Goal: Transaction & Acquisition: Book appointment/travel/reservation

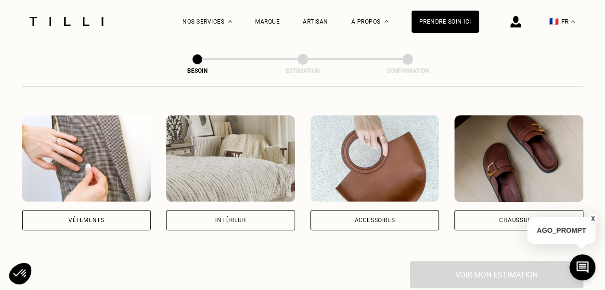
scroll to position [174, 0]
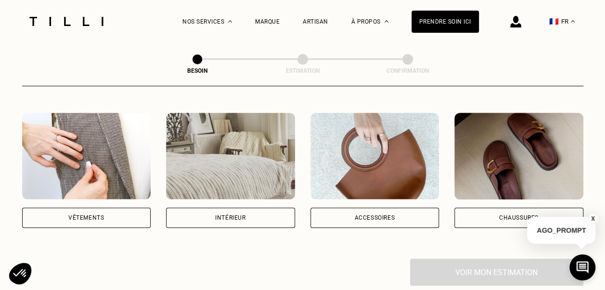
click at [100, 211] on div "Vêtements" at bounding box center [86, 218] width 129 height 20
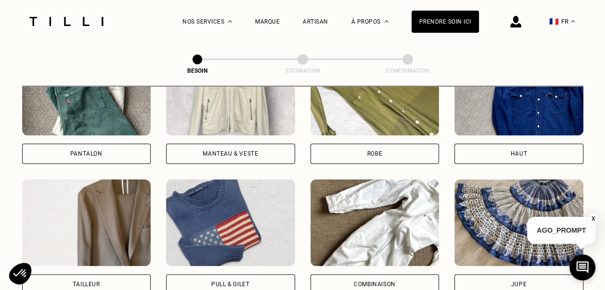
scroll to position [500, 0]
click at [89, 151] on div "Pantalon" at bounding box center [86, 154] width 32 height 6
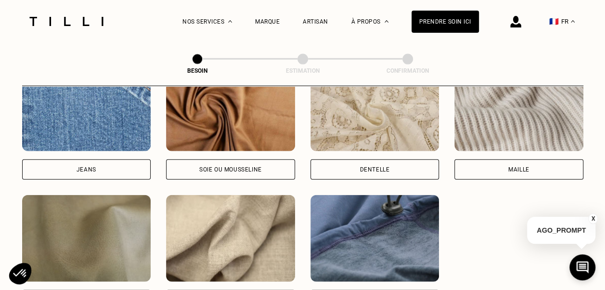
scroll to position [1077, 0]
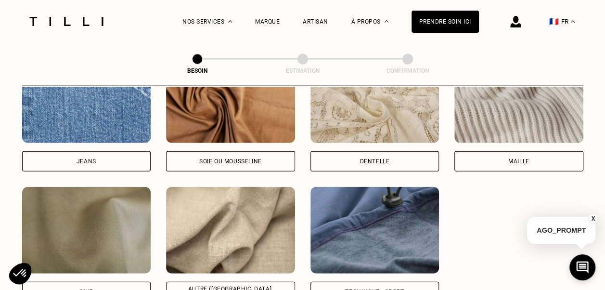
click at [115, 155] on div "Jeans" at bounding box center [86, 161] width 129 height 20
select select "FR"
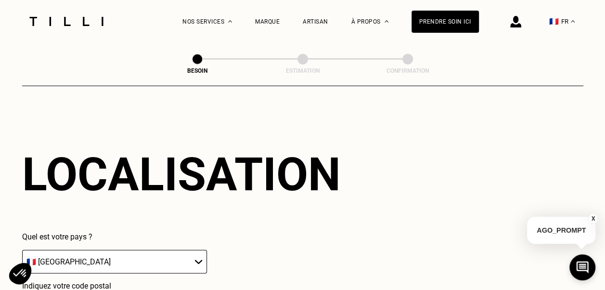
scroll to position [1416, 0]
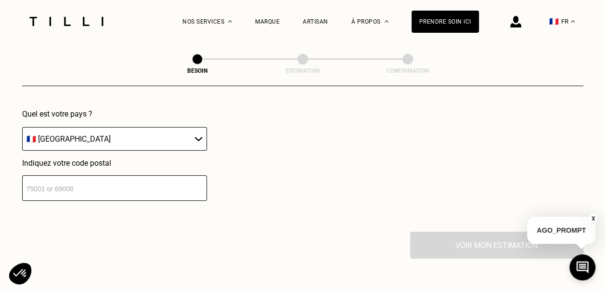
click at [159, 127] on select "🇩🇪 [GEOGRAPHIC_DATA] 🇦🇹 [GEOGRAPHIC_DATA] 🇧🇪 [GEOGRAPHIC_DATA] 🇧🇬 Bulgarie 🇨🇾 C…" at bounding box center [114, 139] width 185 height 24
click at [22, 127] on select "🇩🇪 [GEOGRAPHIC_DATA] 🇦🇹 [GEOGRAPHIC_DATA] 🇧🇪 [GEOGRAPHIC_DATA] 🇧🇬 Bulgarie 🇨🇾 C…" at bounding box center [114, 139] width 185 height 24
click at [122, 177] on input "number" at bounding box center [114, 188] width 185 height 26
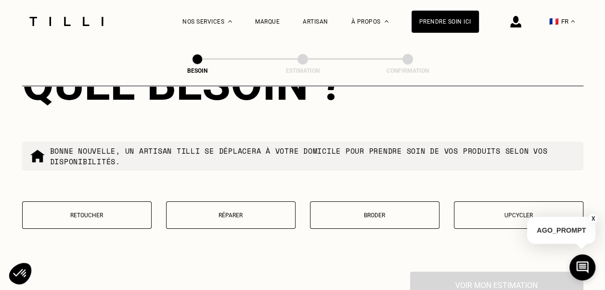
scroll to position [1636, 0]
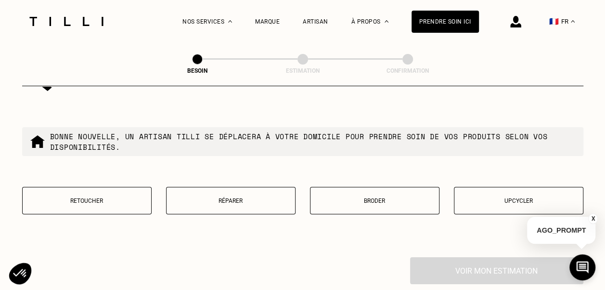
type input "75009"
click at [265, 197] on p "Réparer" at bounding box center [230, 200] width 119 height 7
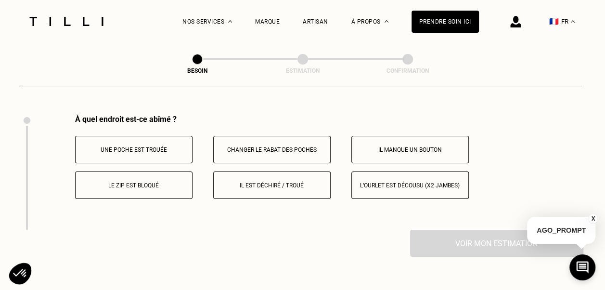
scroll to position [1780, 0]
click at [286, 181] on p "Il est déchiré / troué" at bounding box center [272, 184] width 107 height 7
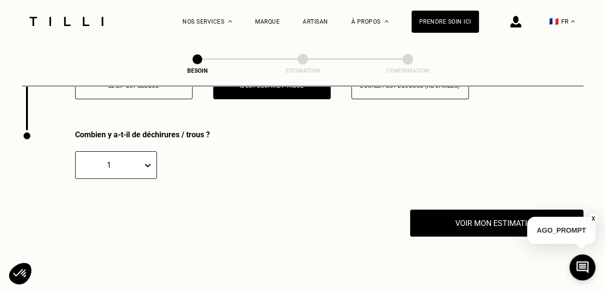
scroll to position [1895, 0]
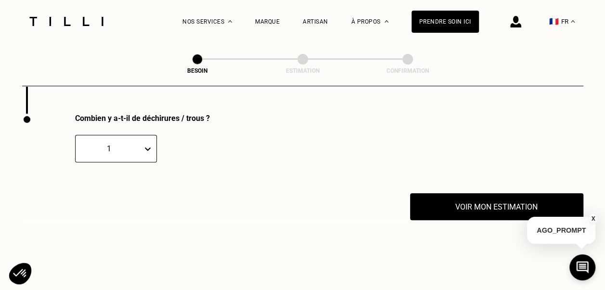
click at [39, 102] on div "À quel endroit est-ce abîmé ? Une poche est trouée Changer le rabat des poches …" at bounding box center [302, 56] width 561 height 115
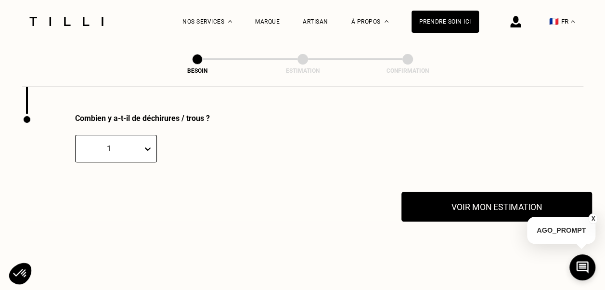
click at [489, 196] on button "Voir mon estimation" at bounding box center [497, 207] width 191 height 30
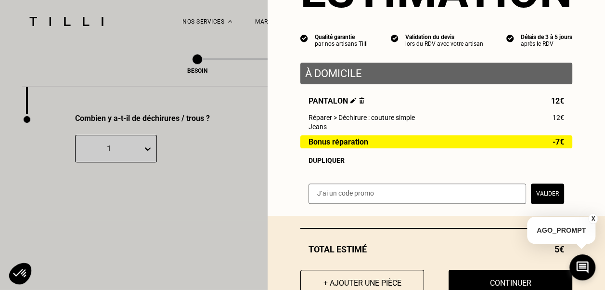
scroll to position [101, 0]
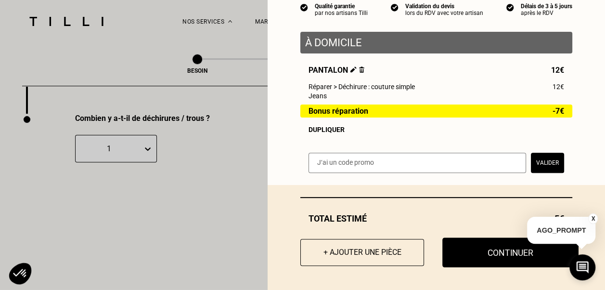
click at [499, 251] on button "Continuer" at bounding box center [511, 252] width 136 height 30
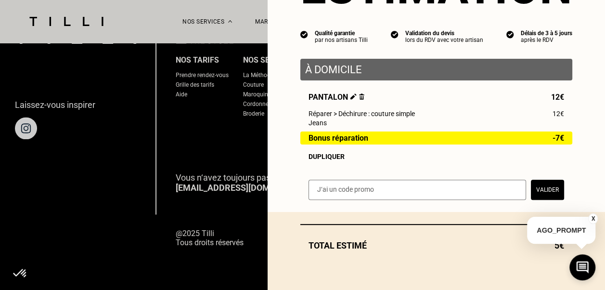
scroll to position [74, 0]
select select "FR"
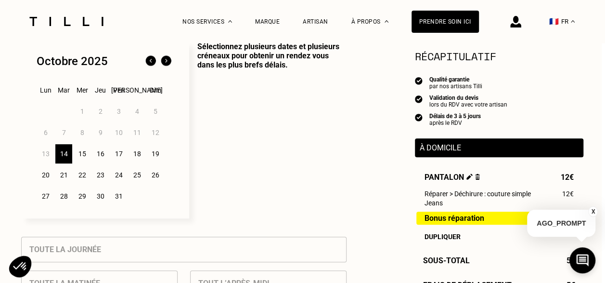
scroll to position [255, 3]
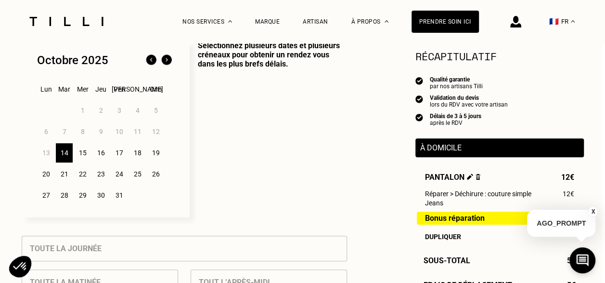
click at [68, 155] on div "14" at bounding box center [64, 152] width 17 height 19
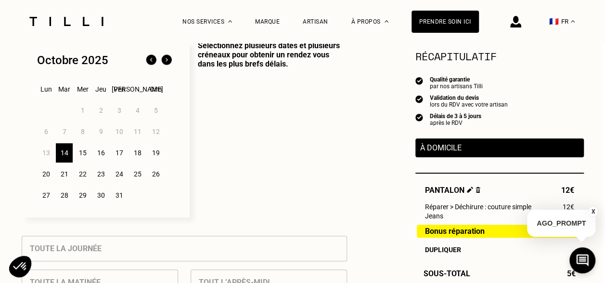
click at [68, 155] on div "14" at bounding box center [64, 152] width 17 height 19
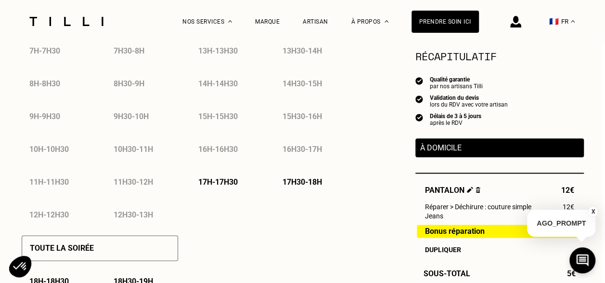
scroll to position [520, 3]
click at [234, 182] on p "17h - 17h30" at bounding box center [217, 181] width 39 height 9
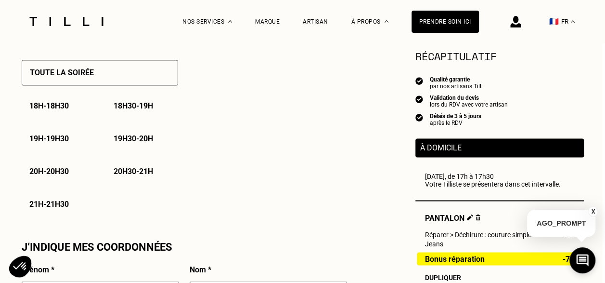
scroll to position [697, 3]
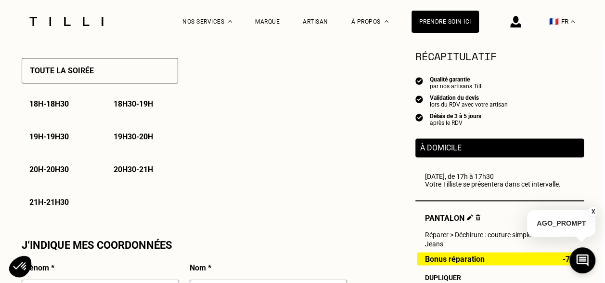
click at [594, 211] on button "X" at bounding box center [593, 211] width 10 height 11
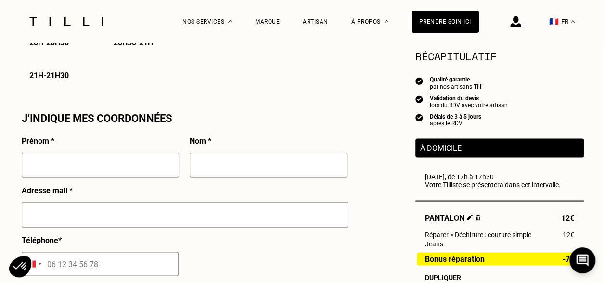
scroll to position [829, 3]
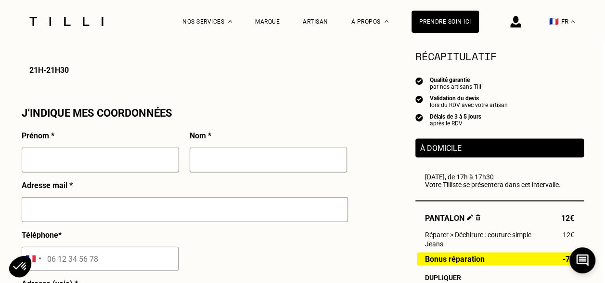
click at [112, 164] on input "text" at bounding box center [100, 159] width 157 height 25
type input "[PERSON_NAME]"
type input "DEFACHE"
type input "[EMAIL_ADDRESS][DOMAIN_NAME]"
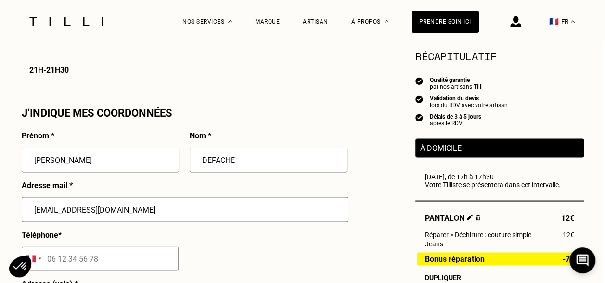
type input "[STREET_ADDRESS]"
type input "Livrée à la récéption au RDC"
type input "[GEOGRAPHIC_DATA]"
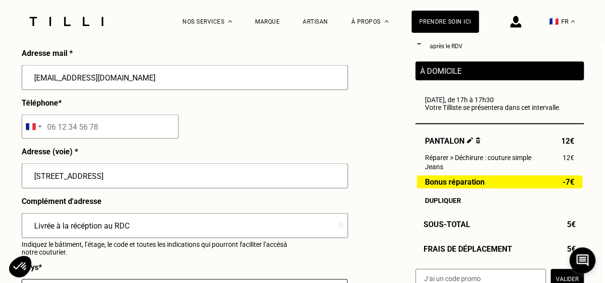
scroll to position [961, 3]
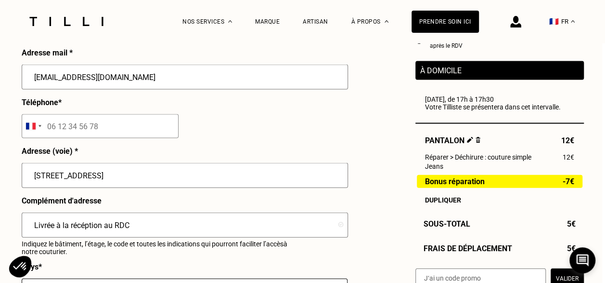
click at [94, 128] on input "tel" at bounding box center [100, 126] width 157 height 24
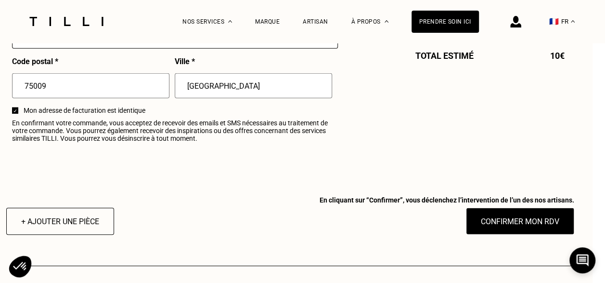
scroll to position [1200, 13]
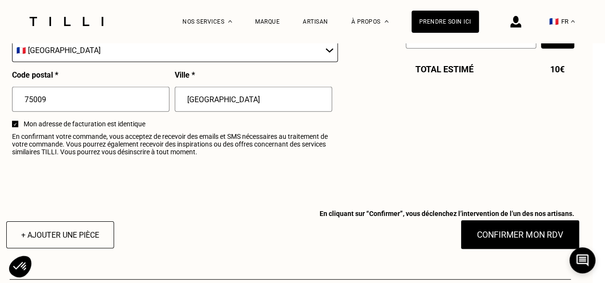
type input "760738696"
click at [508, 236] on button "Confirmer mon RDV" at bounding box center [519, 235] width 119 height 30
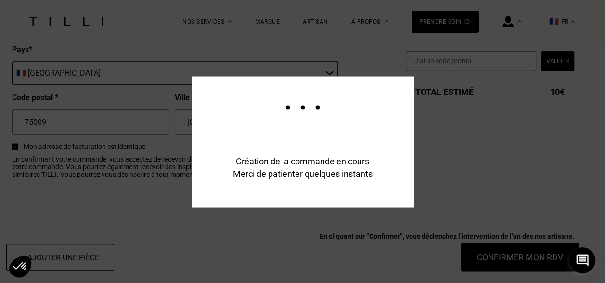
scroll to position [1224, 13]
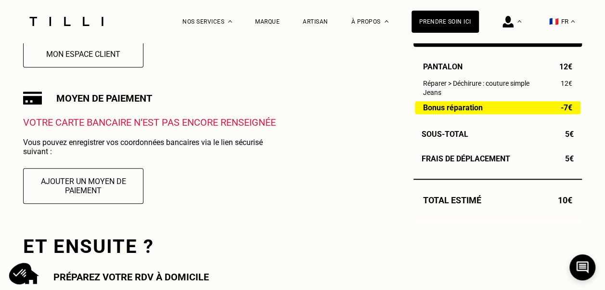
scroll to position [298, 0]
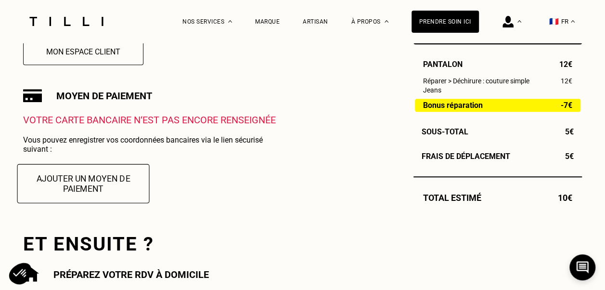
click at [110, 186] on button "Ajouter un moyen de paiement" at bounding box center [83, 183] width 132 height 39
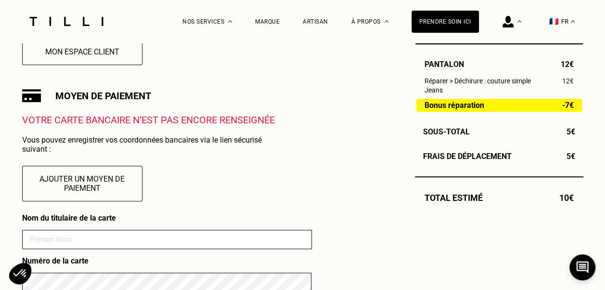
click at [118, 247] on input at bounding box center [167, 239] width 290 height 19
type input "[PERSON_NAME]"
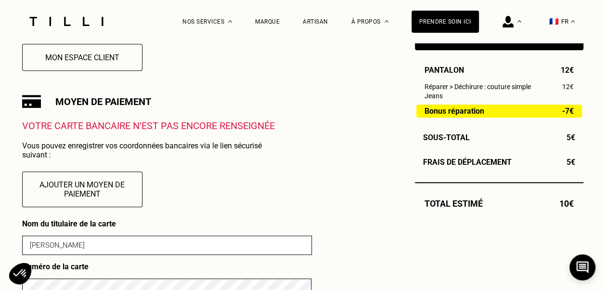
scroll to position [299, 0]
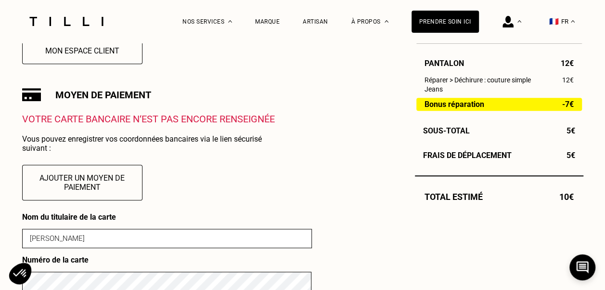
click at [134, 245] on input "[PERSON_NAME]" at bounding box center [167, 238] width 290 height 19
click at [325, 164] on div "Commande enregistrée Votre demande de rendez-vous a bien été prise en compte. N…" at bounding box center [302, 259] width 561 height 648
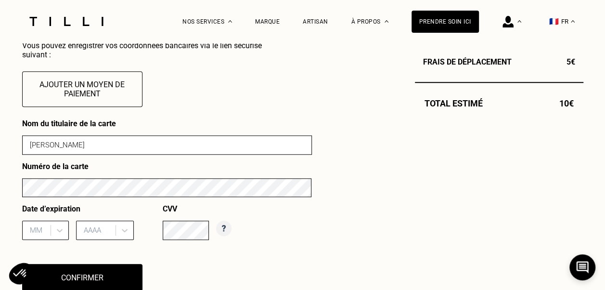
scroll to position [392, 0]
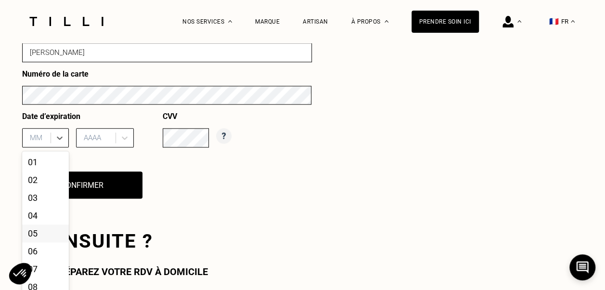
click at [40, 147] on div "12 results available. Use Up and Down to choose options, press Enter to select …" at bounding box center [45, 137] width 47 height 19
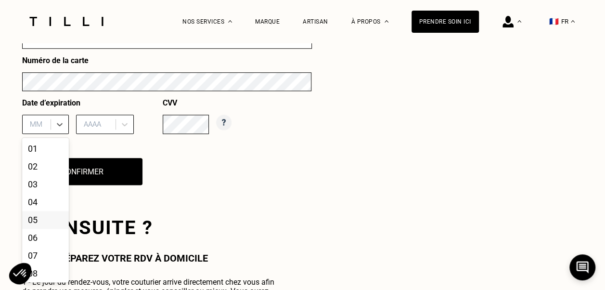
click at [43, 226] on div "05" at bounding box center [45, 220] width 47 height 18
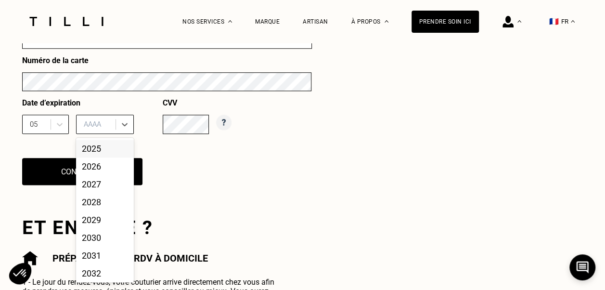
click at [107, 122] on div "AAAA" at bounding box center [97, 124] width 37 height 14
click at [91, 225] on div "2029" at bounding box center [105, 220] width 58 height 18
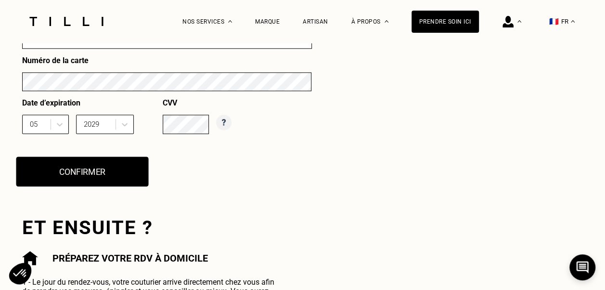
click at [115, 175] on button "Confirmer" at bounding box center [82, 172] width 132 height 30
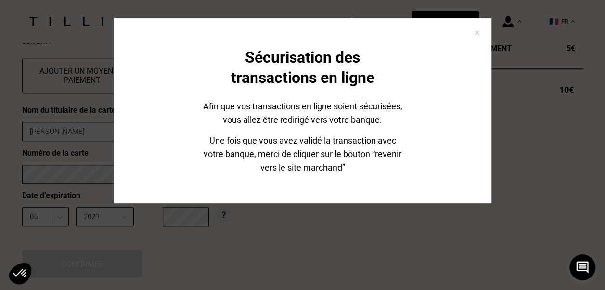
scroll to position [67, 0]
